Goal: Information Seeking & Learning: Check status

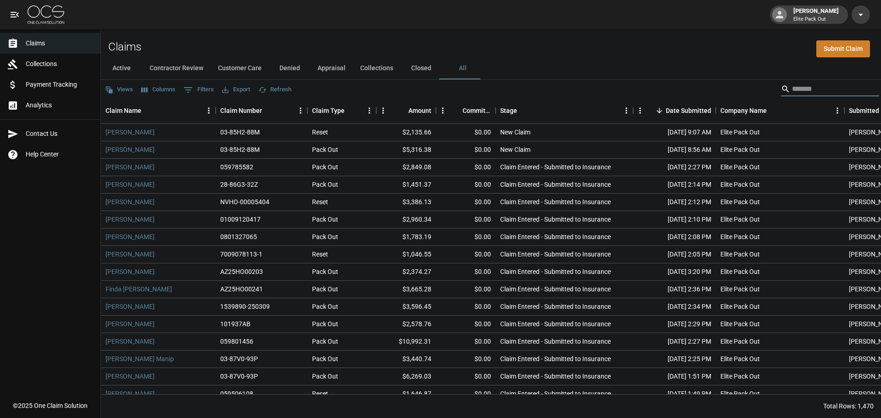
click at [131, 65] on button "Active" at bounding box center [121, 68] width 41 height 22
click at [517, 114] on div "Stage" at bounding box center [523, 110] width 13 height 13
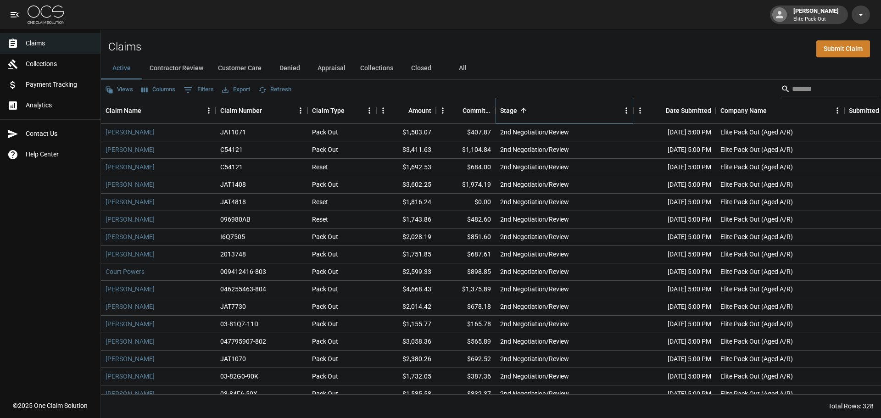
click at [517, 114] on div "Stage" at bounding box center [523, 110] width 13 height 13
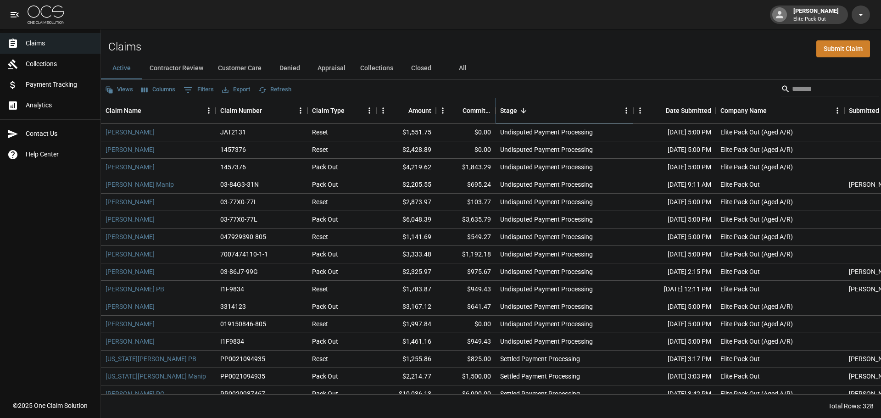
click at [517, 114] on div "Stage" at bounding box center [523, 110] width 13 height 13
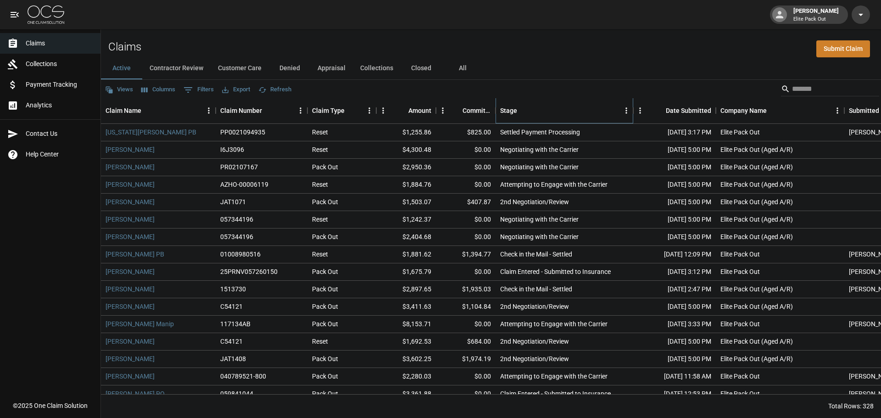
click at [517, 114] on div "Stage" at bounding box center [523, 110] width 13 height 13
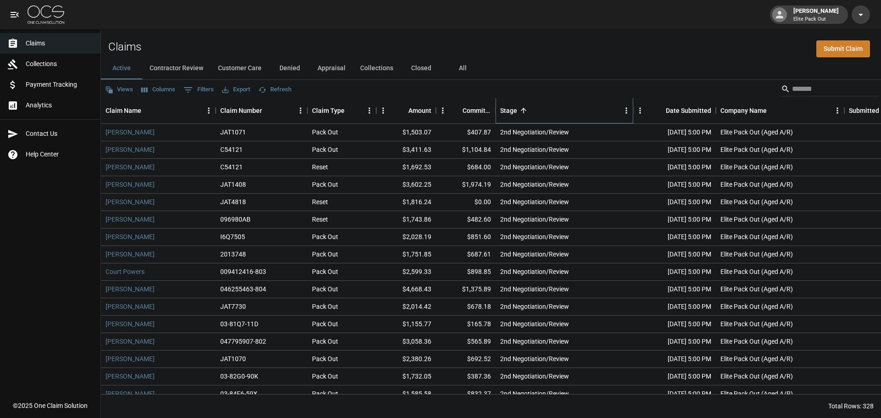
click at [517, 114] on div "Stage" at bounding box center [523, 110] width 13 height 13
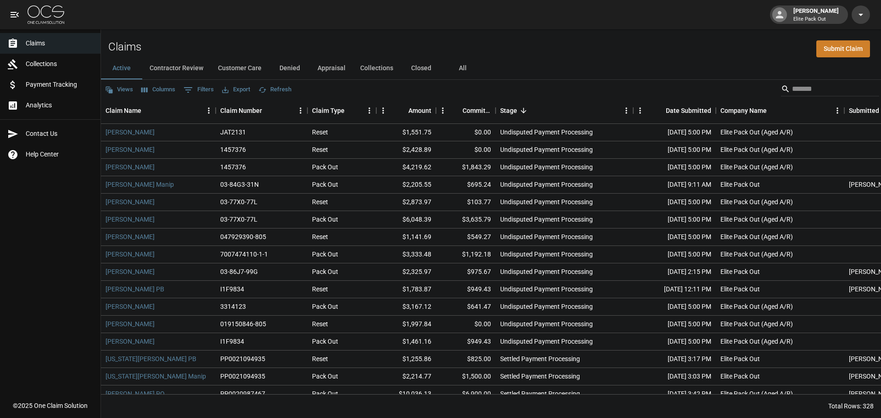
click at [465, 73] on button "All" at bounding box center [462, 68] width 41 height 22
click at [515, 105] on div "Stage" at bounding box center [508, 111] width 17 height 26
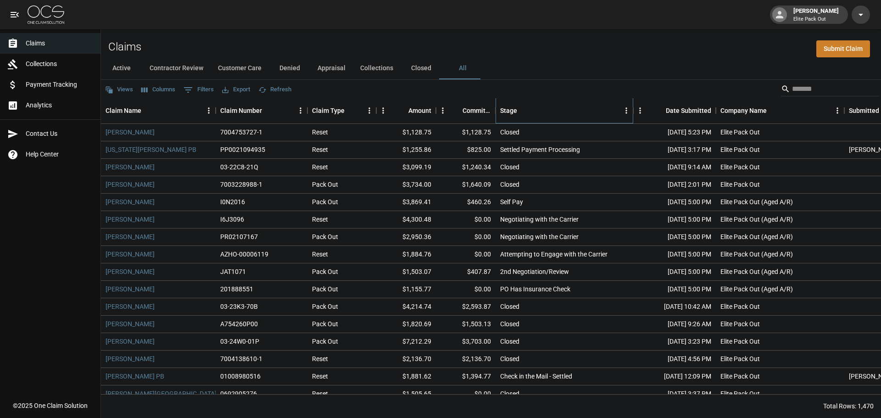
click at [515, 111] on div "Stage" at bounding box center [508, 111] width 17 height 26
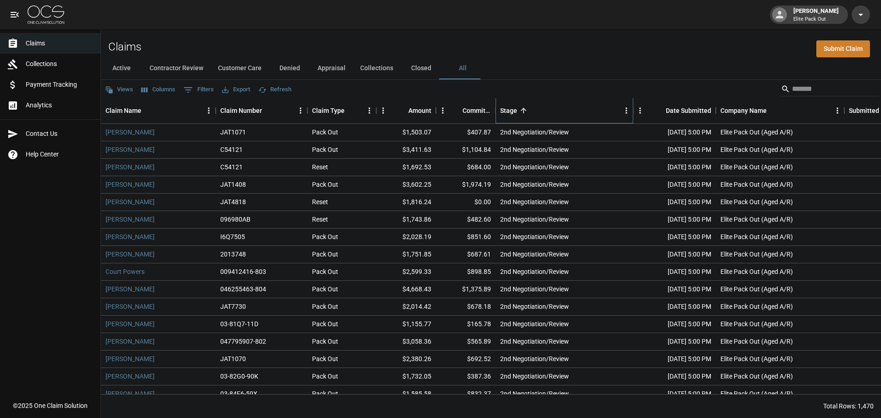
click at [515, 111] on div "Stage" at bounding box center [508, 111] width 17 height 26
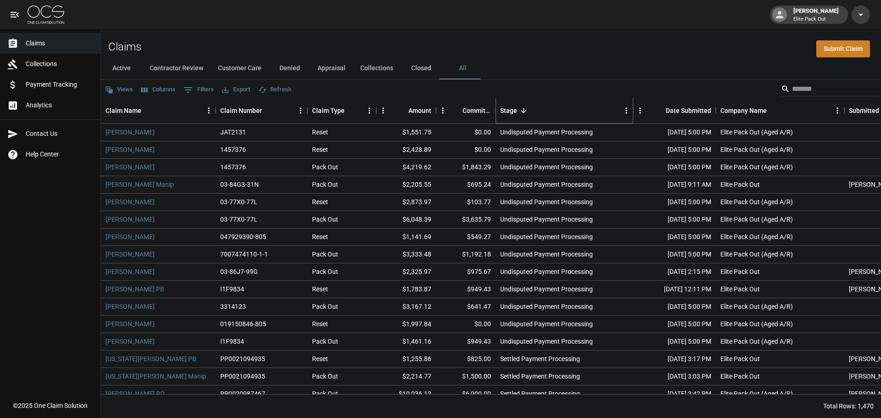
click at [515, 111] on div "Stage" at bounding box center [508, 111] width 17 height 26
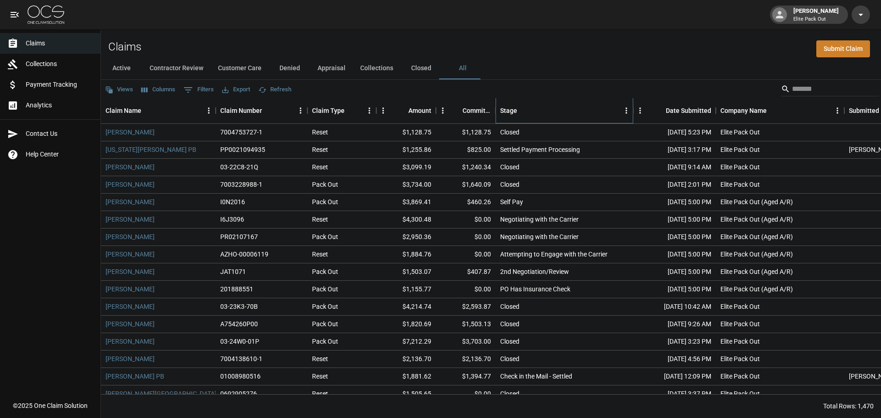
click at [515, 111] on div "Stage" at bounding box center [508, 111] width 17 height 26
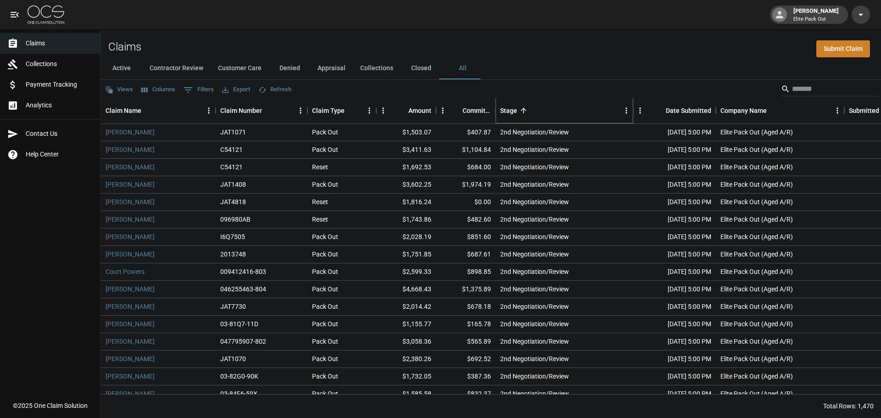
click at [515, 111] on div "Stage" at bounding box center [508, 111] width 17 height 26
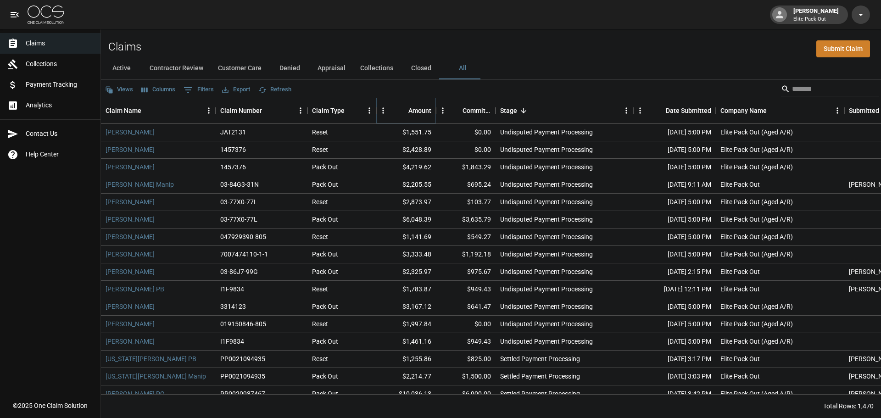
click at [404, 109] on icon "Sort" at bounding box center [402, 110] width 8 height 8
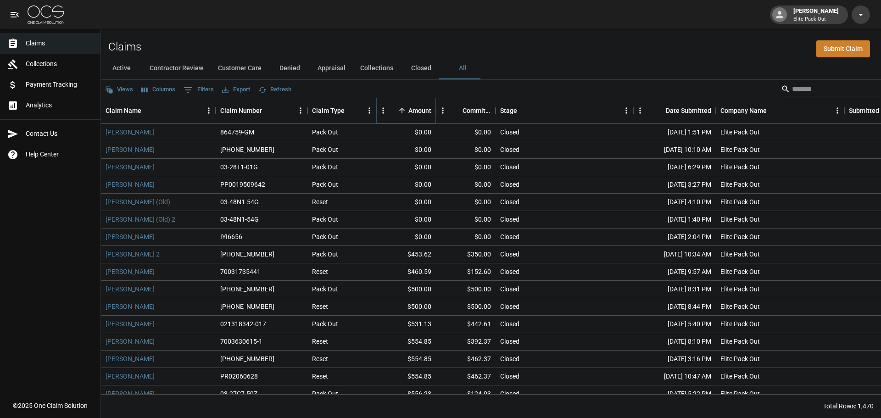
click at [404, 109] on icon "Sort" at bounding box center [402, 110] width 8 height 8
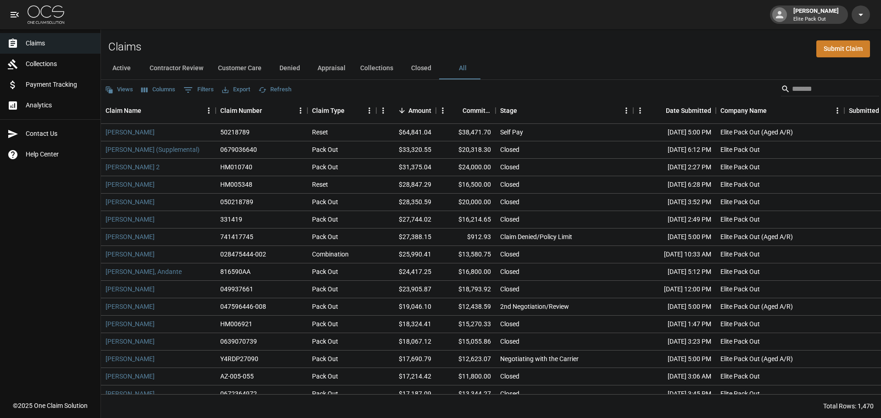
click at [120, 66] on button "Active" at bounding box center [121, 68] width 41 height 22
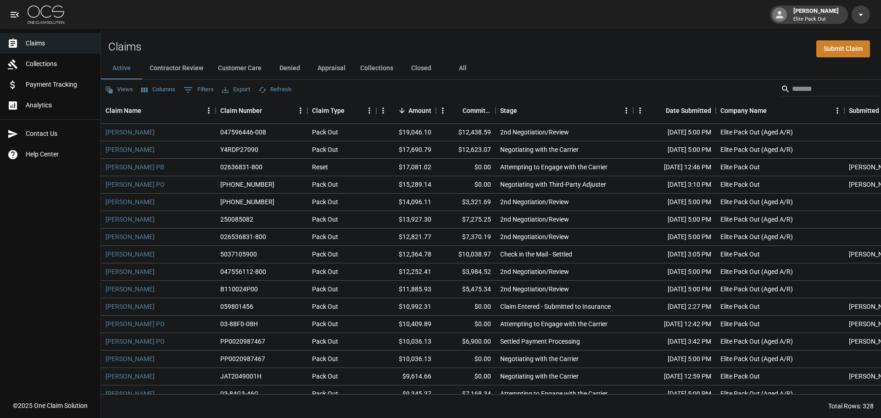
click at [525, 93] on div "Views Columns 0 Filters Export Refresh" at bounding box center [491, 89] width 780 height 18
click at [593, 44] on div "Claims Submit Claim" at bounding box center [491, 43] width 780 height 28
click at [56, 17] on img at bounding box center [46, 15] width 37 height 18
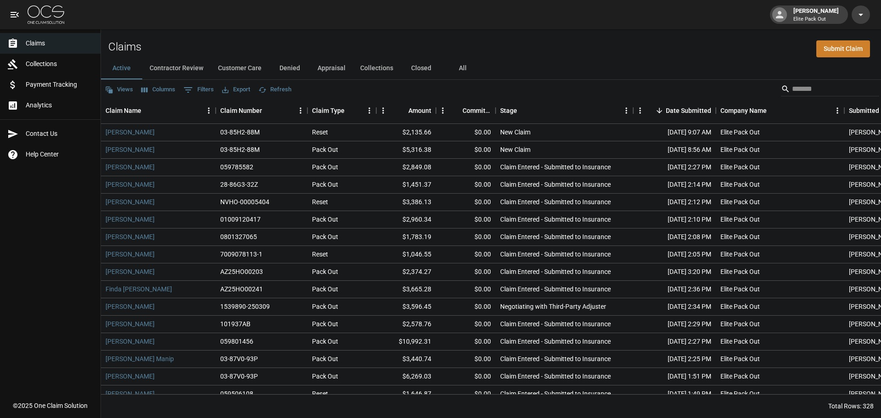
click at [351, 42] on div "Claims Submit Claim" at bounding box center [491, 43] width 780 height 28
click at [64, 83] on span "Payment Tracking" at bounding box center [59, 85] width 67 height 10
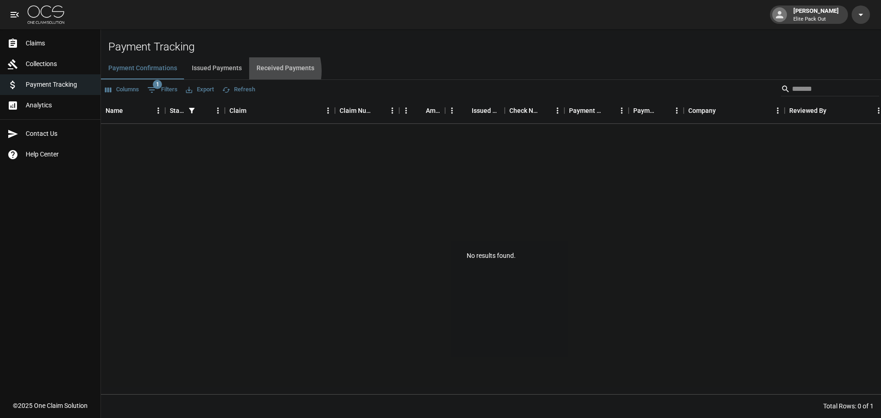
click at [258, 71] on button "Received Payments" at bounding box center [285, 68] width 73 height 22
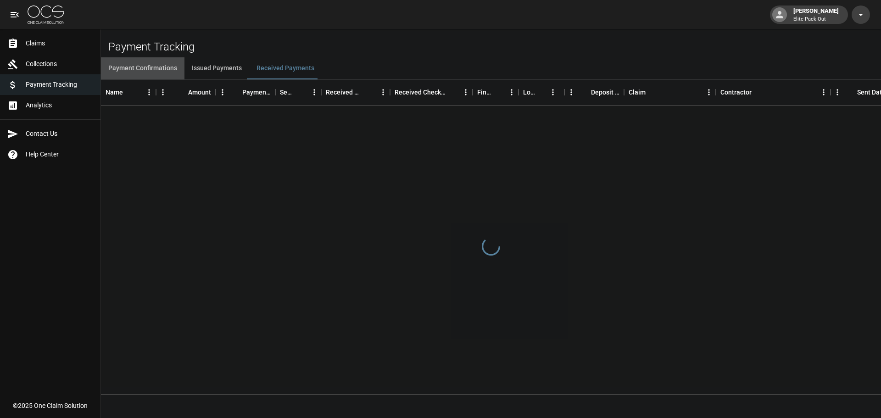
click at [158, 71] on button "Payment Confirmations" at bounding box center [143, 68] width 84 height 22
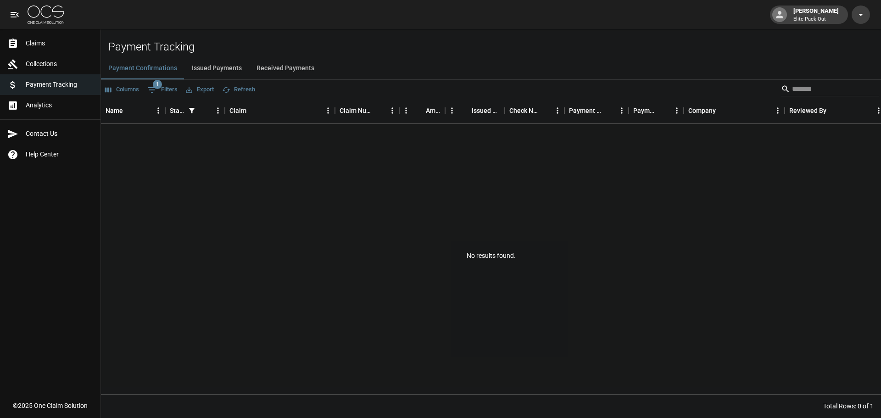
click at [265, 67] on button "Received Payments" at bounding box center [285, 68] width 73 height 22
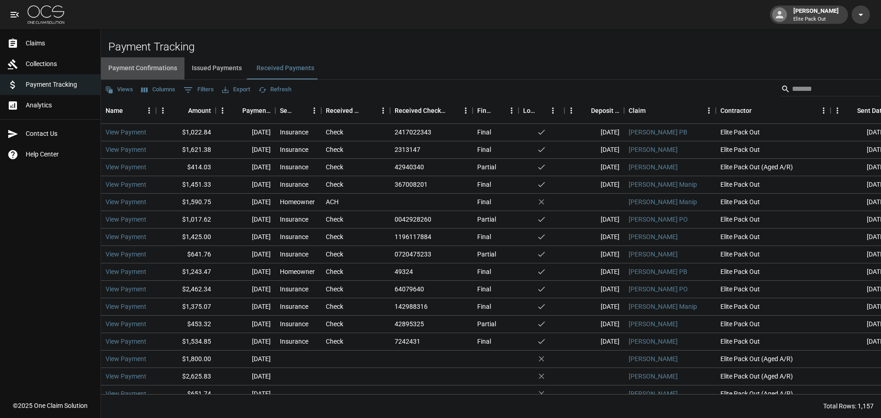
click at [168, 73] on button "Payment Confirmations" at bounding box center [143, 68] width 84 height 22
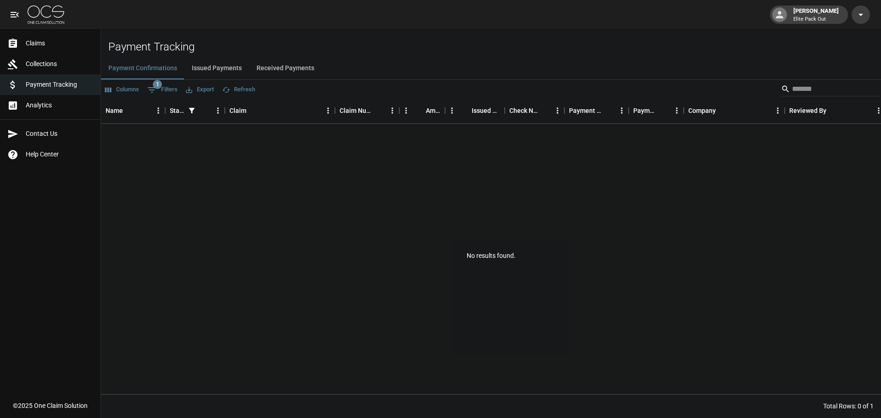
click at [290, 69] on button "Received Payments" at bounding box center [285, 68] width 73 height 22
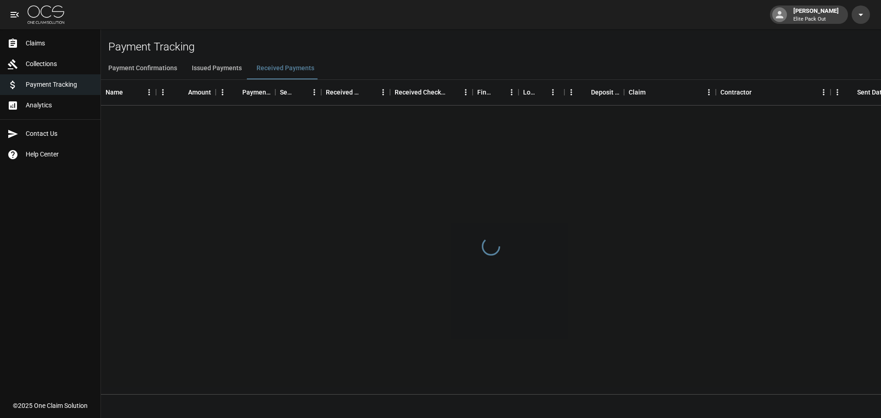
click at [268, 44] on h2 "Payment Tracking" at bounding box center [494, 46] width 773 height 13
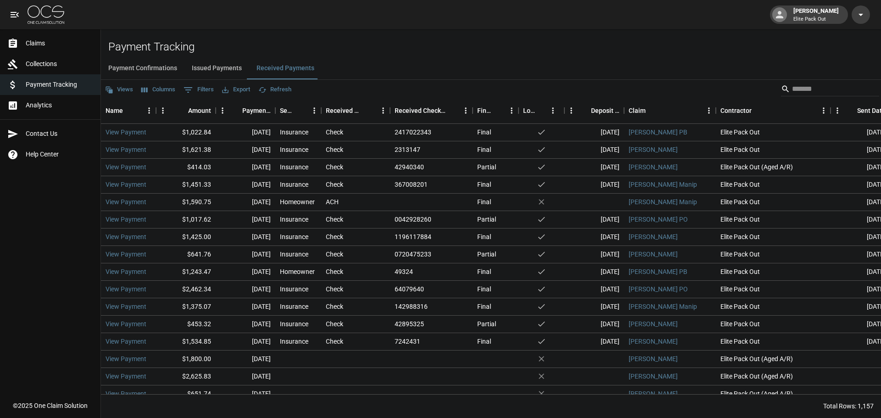
click at [164, 71] on button "Payment Confirmations" at bounding box center [143, 68] width 84 height 22
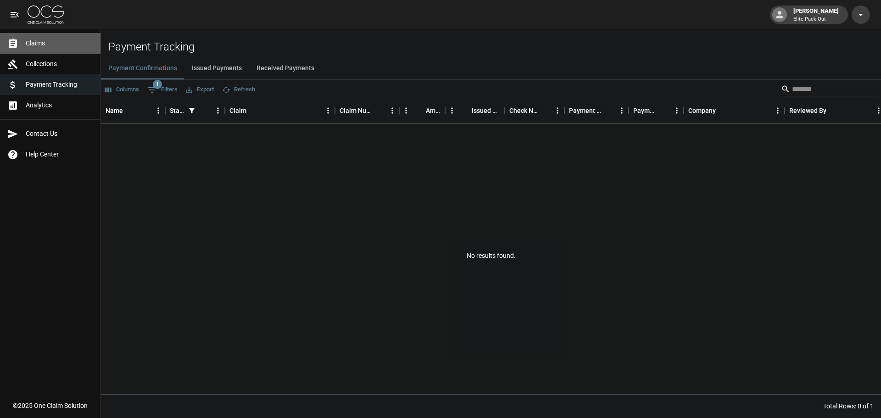
click at [75, 45] on span "Claims" at bounding box center [59, 44] width 67 height 10
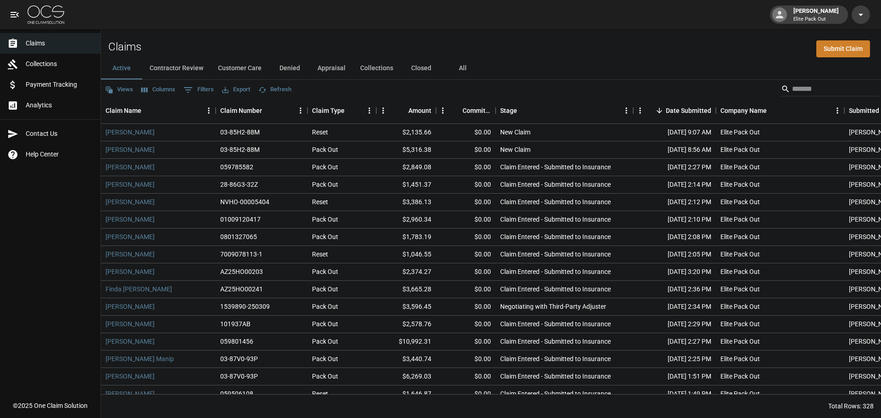
click at [740, 22] on div "[PERSON_NAME] Elite Pack Out" at bounding box center [440, 14] width 881 height 29
click at [359, 7] on div "[PERSON_NAME] Elite Pack Out" at bounding box center [440, 14] width 881 height 29
click at [463, 67] on button "All" at bounding box center [462, 68] width 41 height 22
click at [508, 107] on div "Stage" at bounding box center [508, 111] width 17 height 26
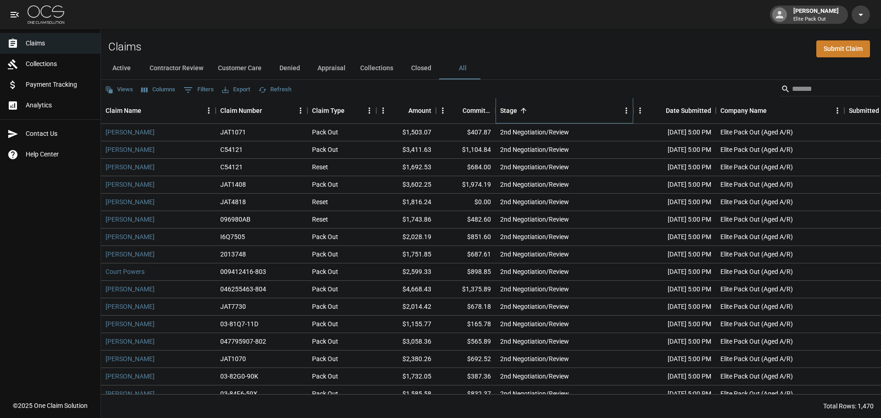
click at [508, 107] on div "Stage" at bounding box center [508, 111] width 17 height 26
